Goal: Check status

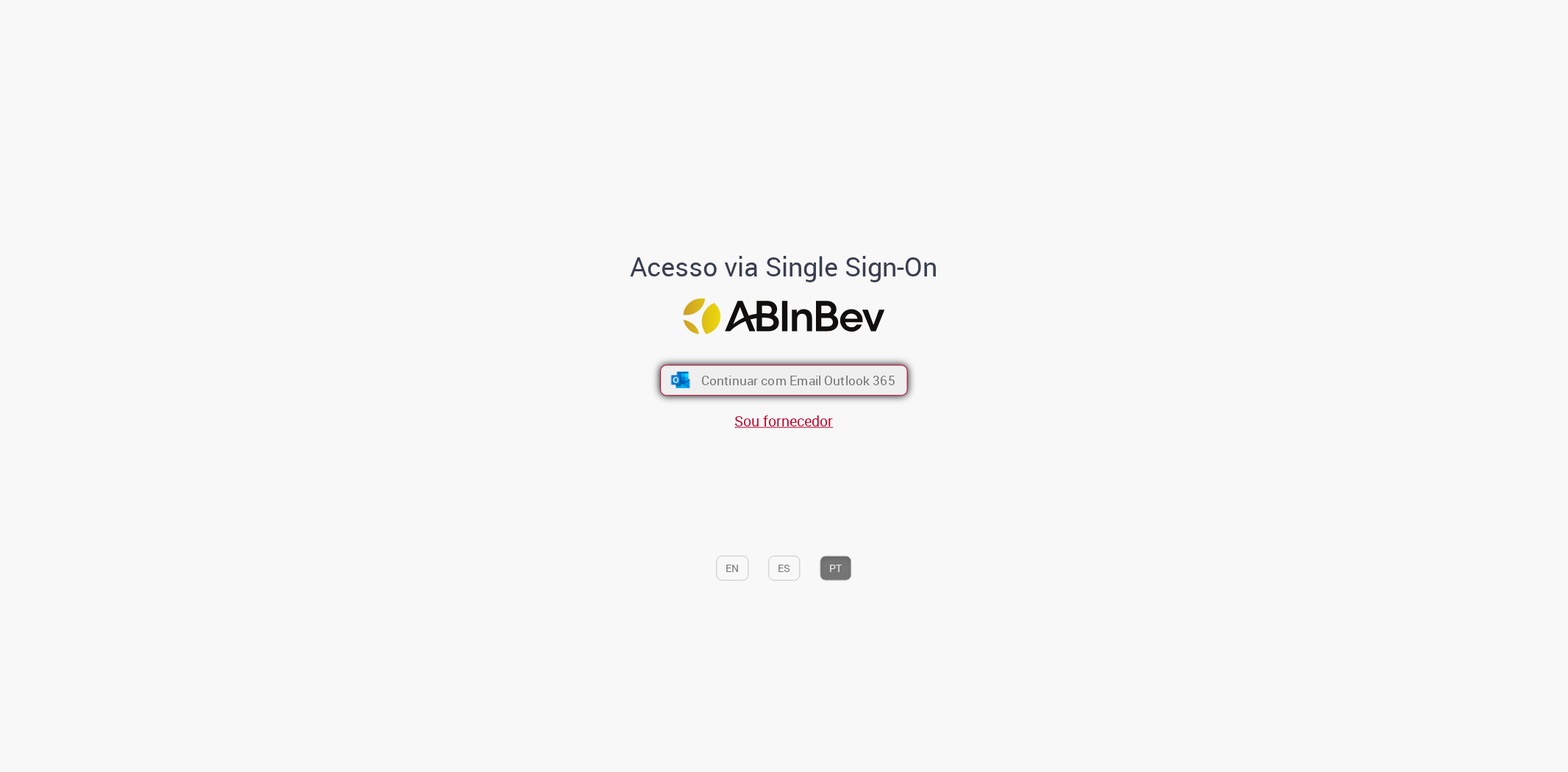
click at [773, 368] on button "Continuar com Email Outlook 365" at bounding box center [783, 381] width 247 height 31
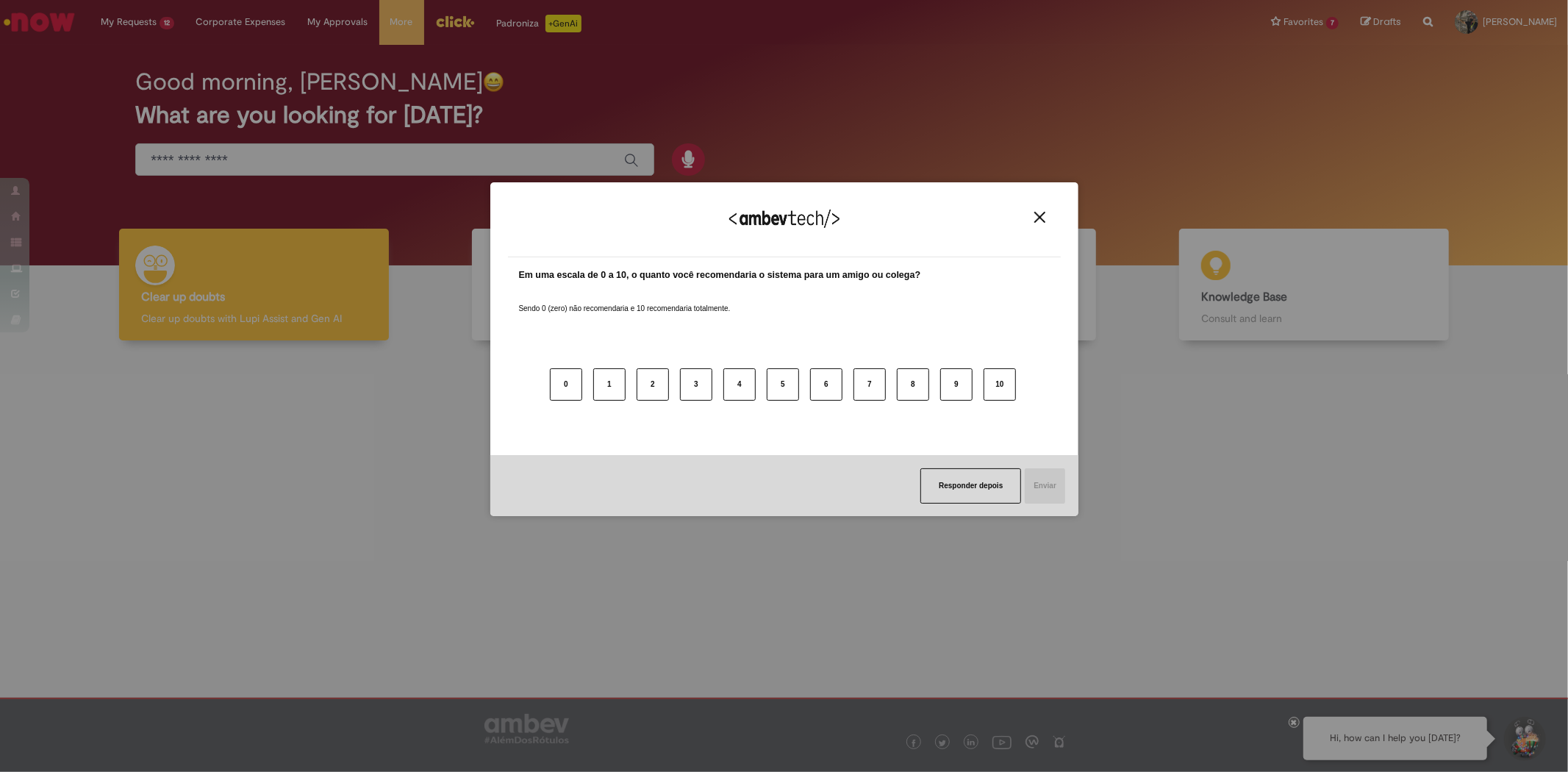
click at [1041, 209] on div "Agradecemos seu feedback!" at bounding box center [785, 228] width 553 height 57
click at [1040, 217] on img "Close" at bounding box center [1040, 217] width 11 height 11
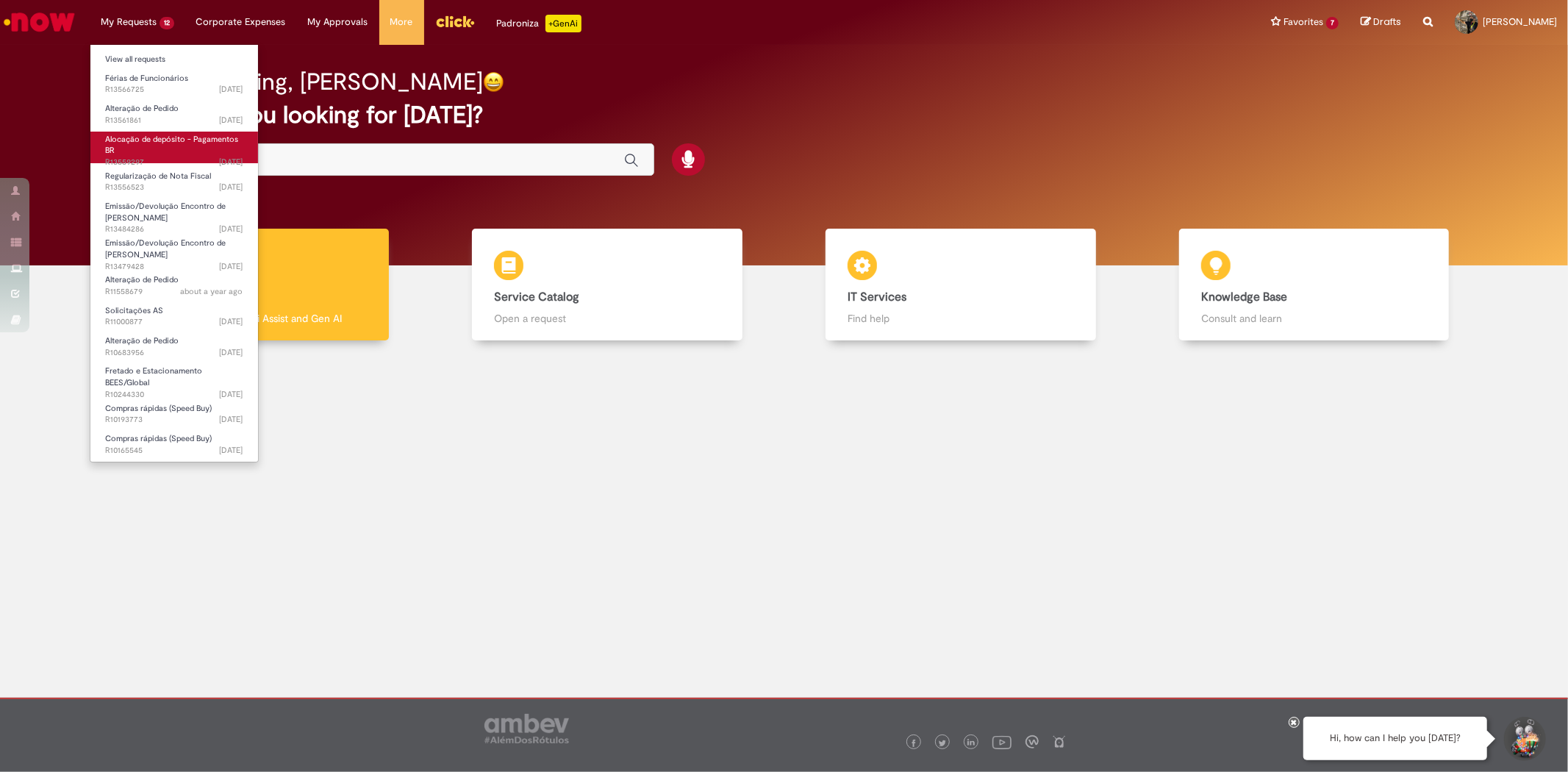
click at [167, 148] on link "Alocação de depósito - Pagamentos BR [DATE][DATE][DATE] R13559297" at bounding box center [175, 147] width 168 height 32
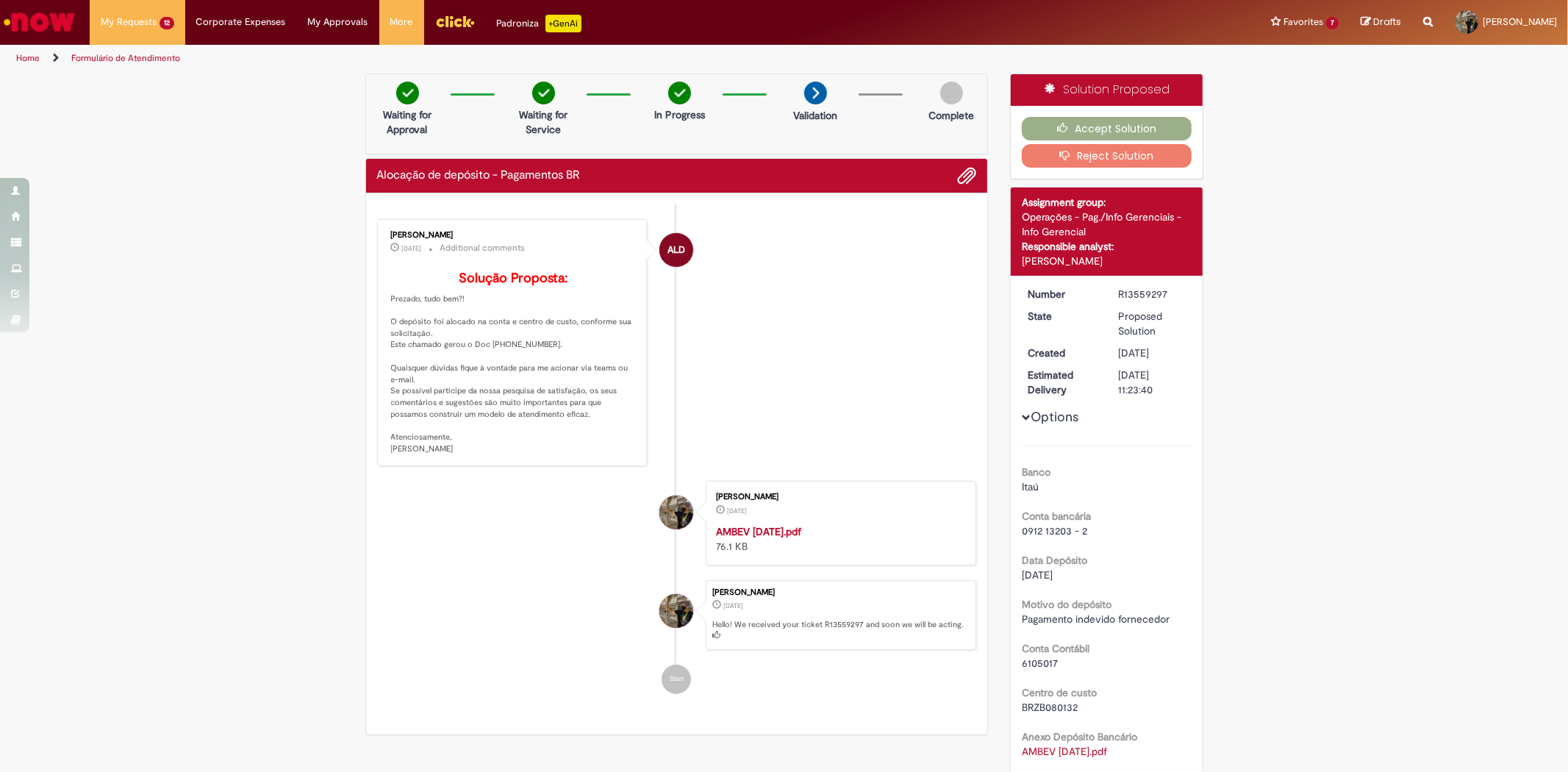
click at [547, 372] on p "Solução Proposta: Prezado, tudo bem?! O depósito foi alocado na conta e centro …" at bounding box center [513, 363] width 244 height 184
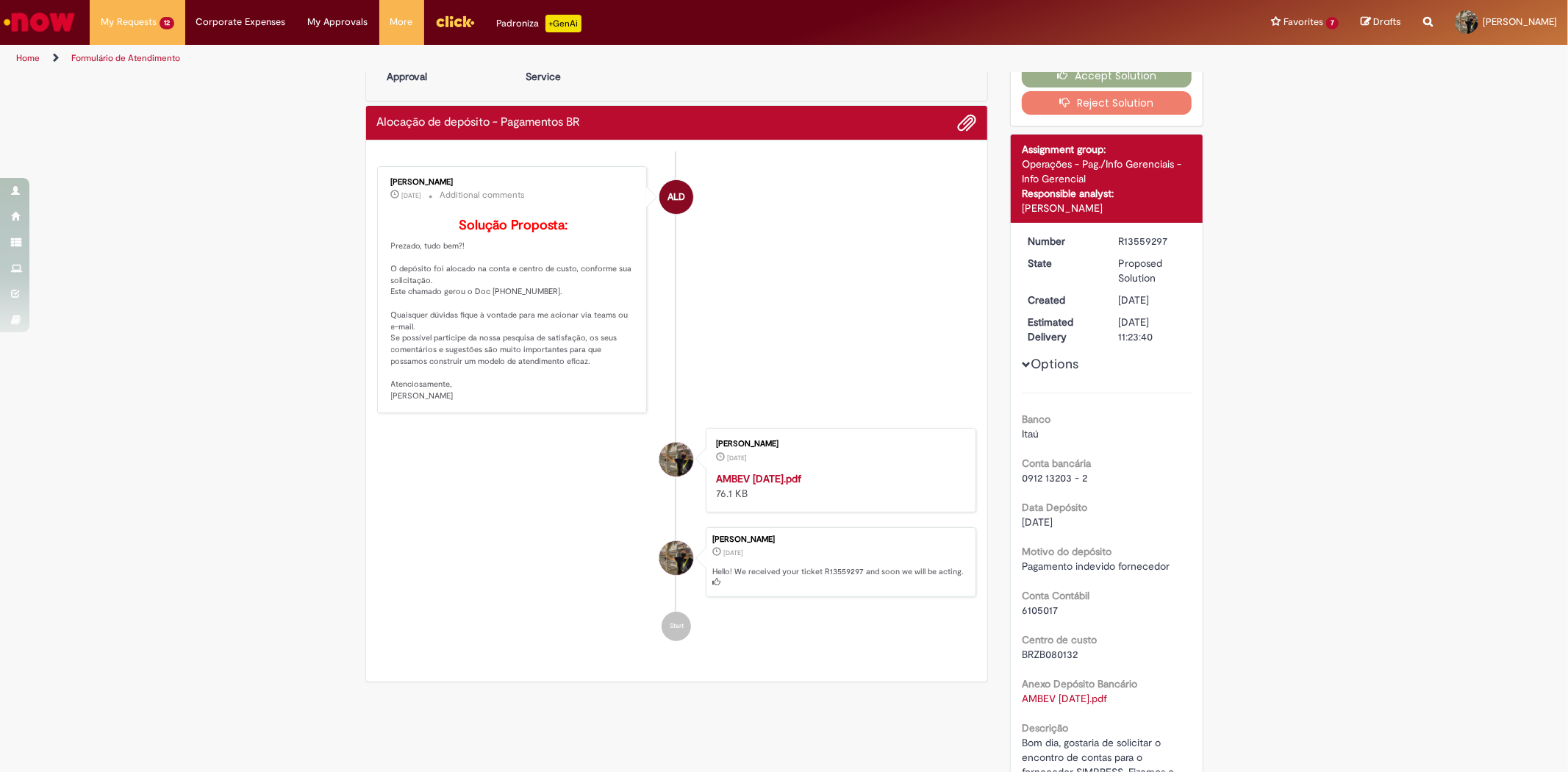
scroll to position [82, 0]
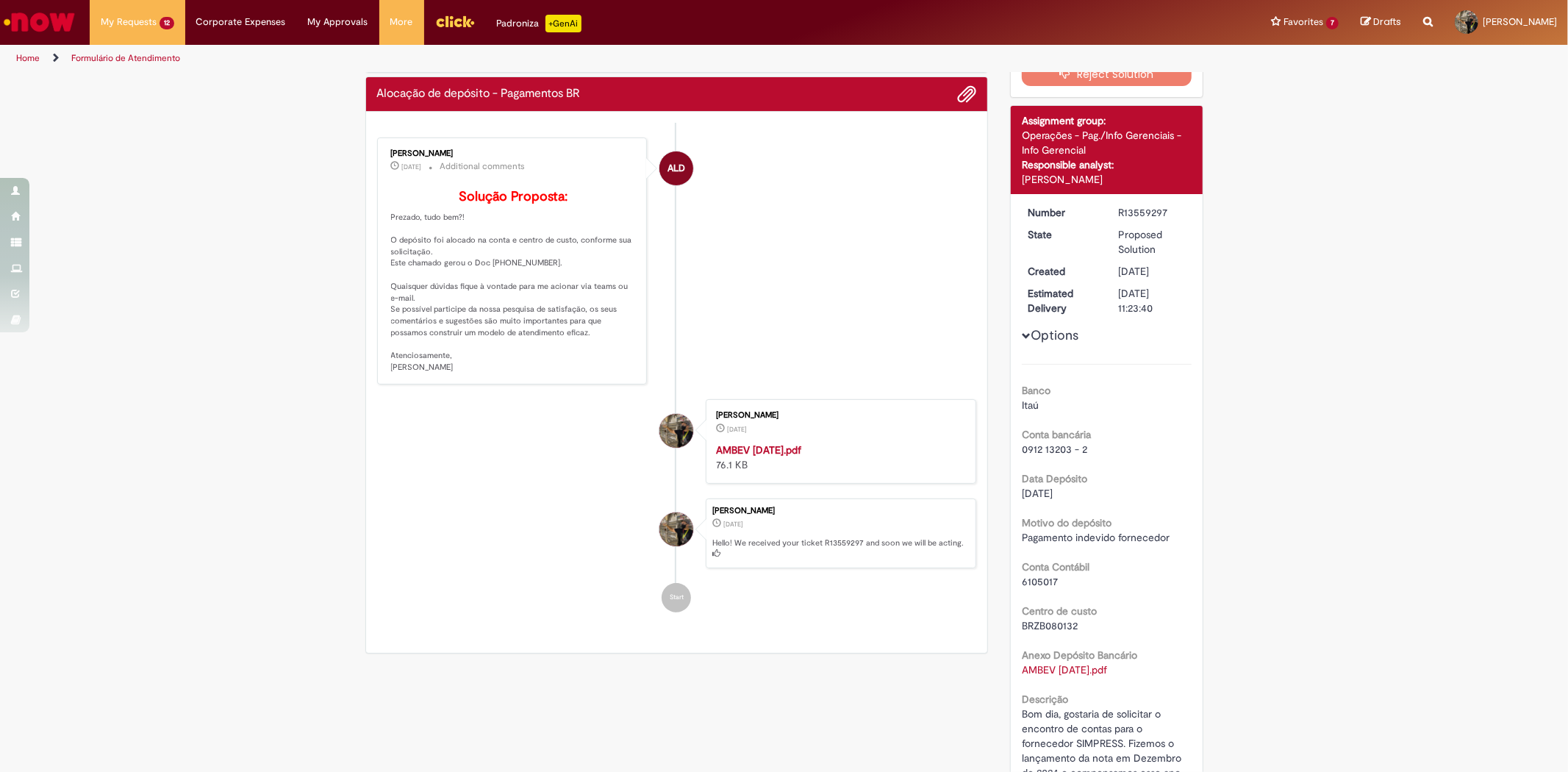
click at [1038, 630] on span "BRZB080132" at bounding box center [1049, 626] width 56 height 13
click at [1043, 628] on span "BRZB080132" at bounding box center [1049, 626] width 56 height 13
click at [1043, 627] on span "BRZB080132" at bounding box center [1049, 626] width 56 height 13
copy span "BRZB080132"
click at [1023, 577] on span "6105017" at bounding box center [1040, 582] width 36 height 13
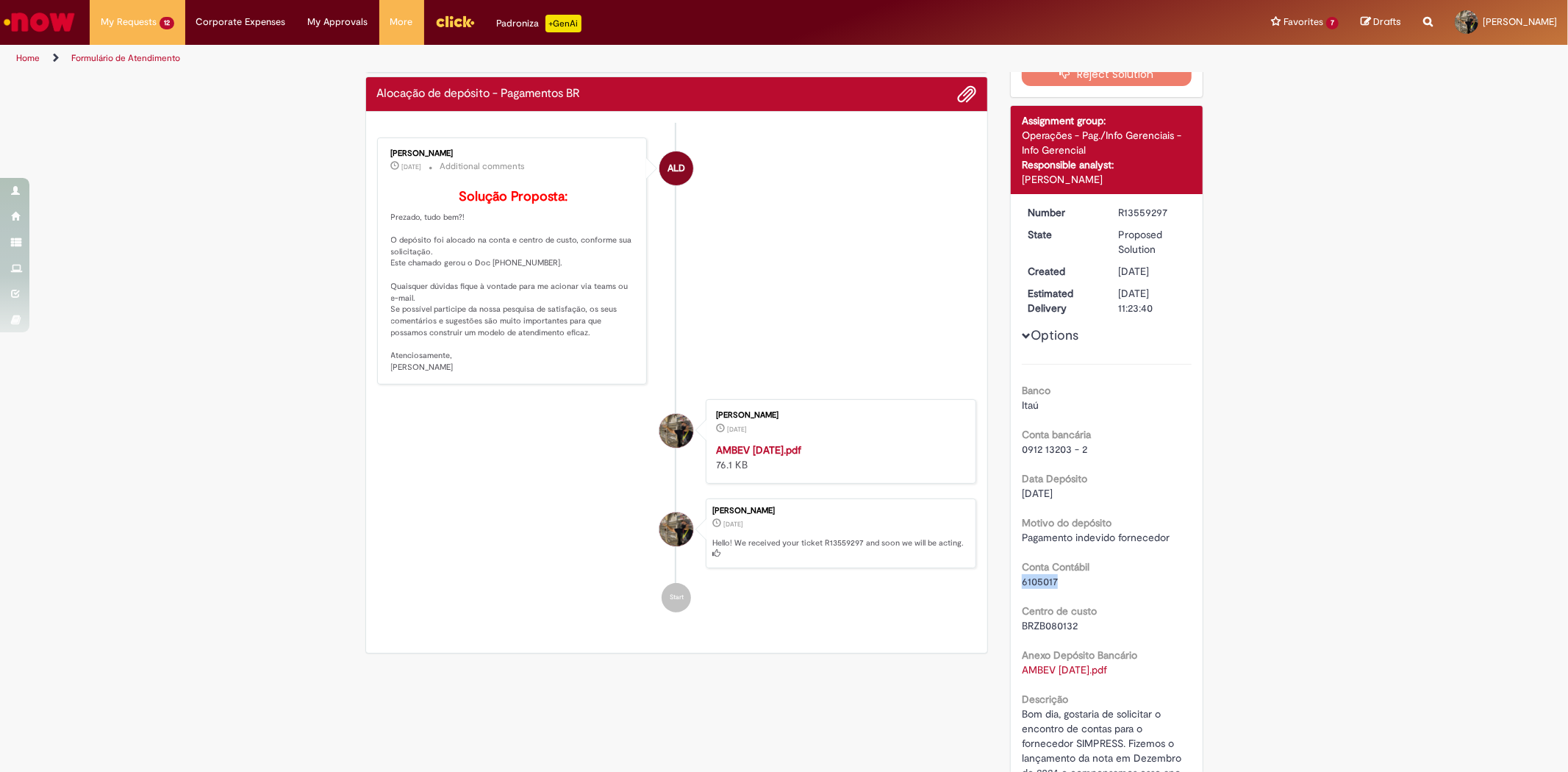
click at [1023, 577] on span "6105017" at bounding box center [1040, 582] width 36 height 13
copy span "6105017"
